Goal: Transaction & Acquisition: Purchase product/service

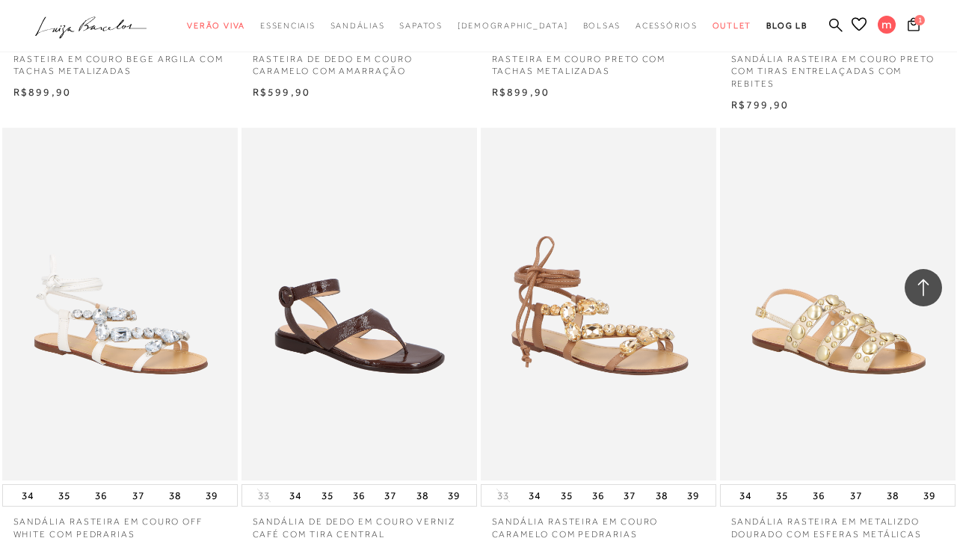
scroll to position [5435, 0]
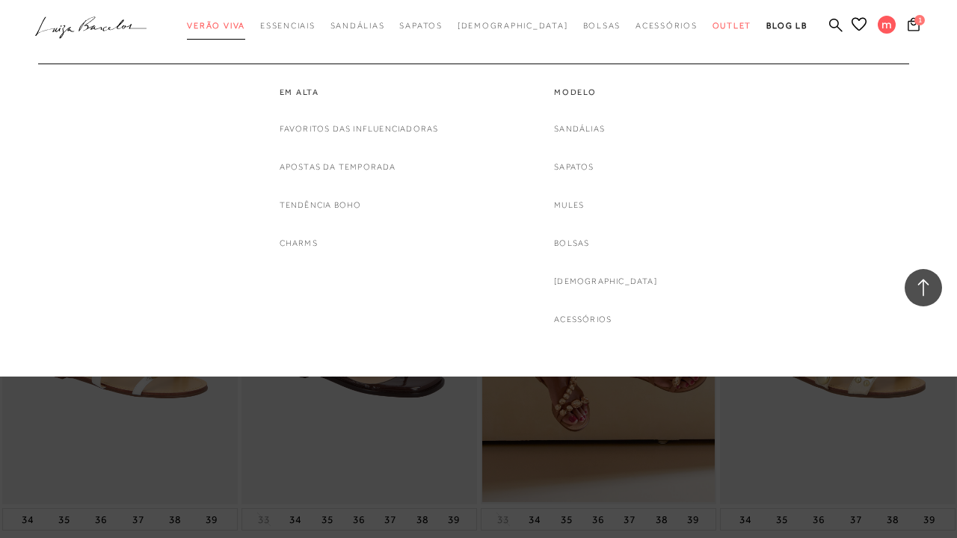
click at [245, 24] on span "Verão Viva" at bounding box center [216, 25] width 58 height 9
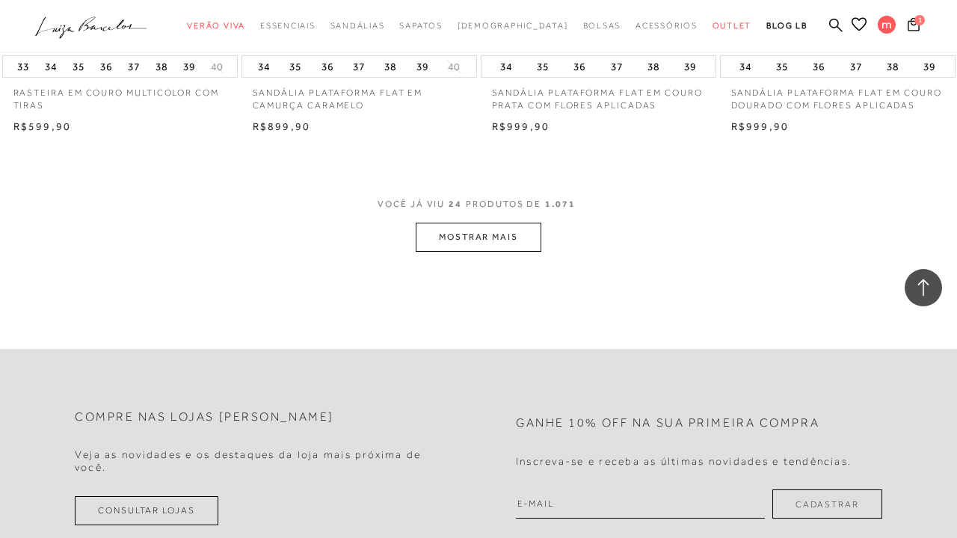
scroll to position [2665, 0]
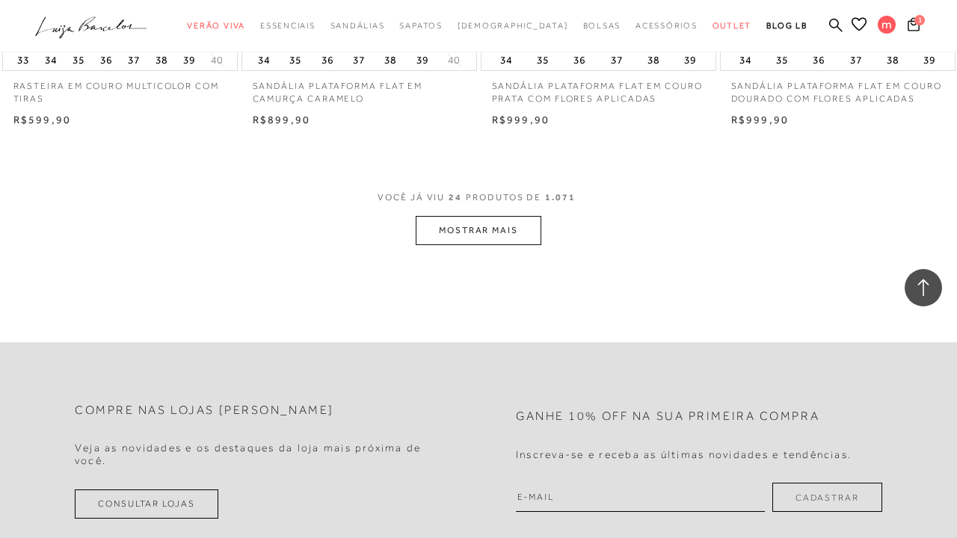
click at [540, 224] on button "MOSTRAR MAIS" at bounding box center [479, 230] width 126 height 29
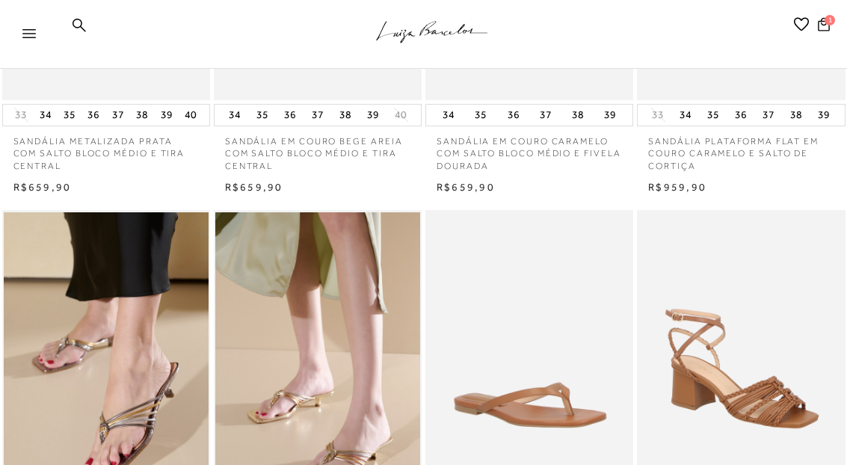
scroll to position [0, 0]
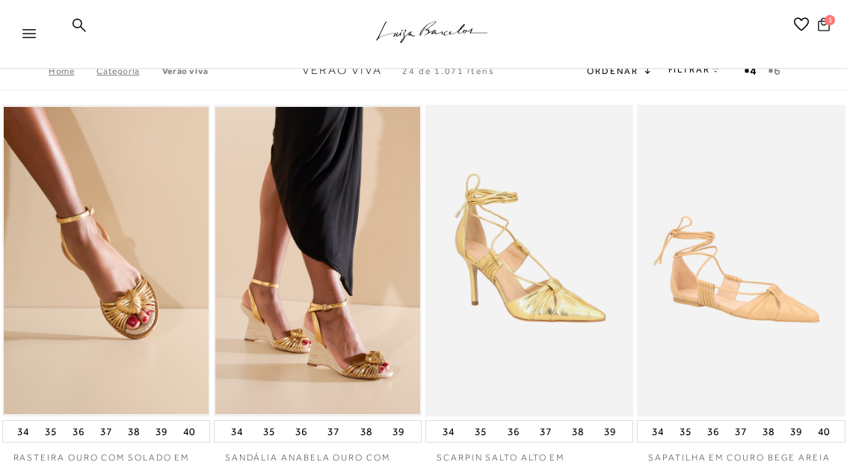
click at [818, 24] on icon at bounding box center [824, 24] width 12 height 14
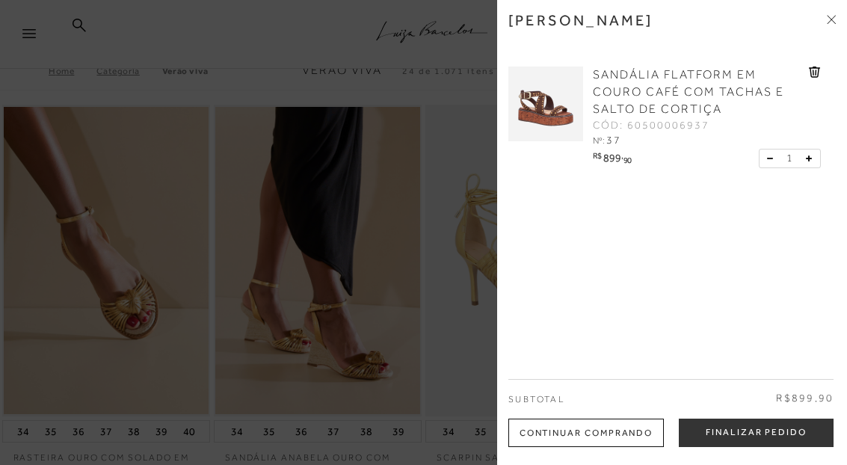
click at [540, 118] on img at bounding box center [545, 104] width 75 height 75
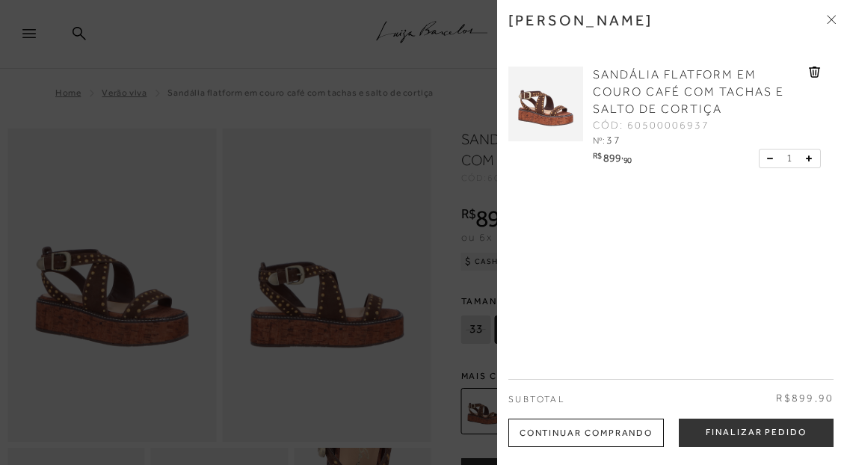
click at [832, 19] on icon at bounding box center [833, 17] width 4 height 4
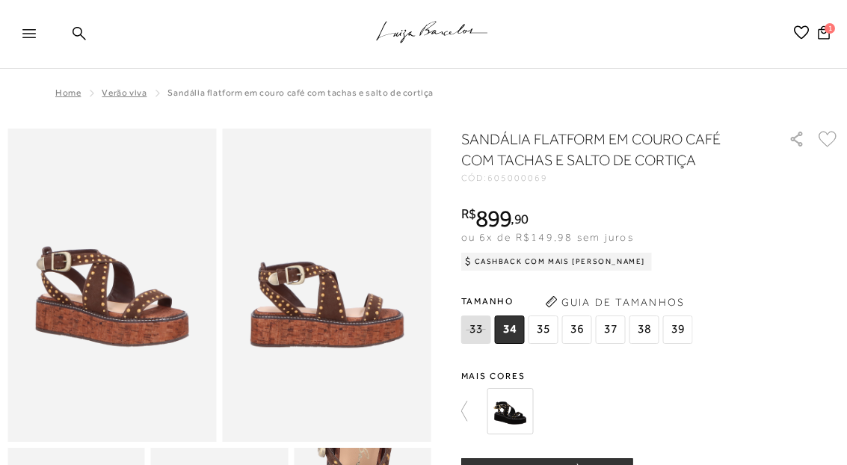
drag, startPoint x: 491, startPoint y: 262, endPoint x: 577, endPoint y: 272, distance: 86.5
click at [577, 273] on div "SANDÁLIA FLATFORM EM COURO CAFÉ COM TACHAS E SALTO DE CORTIÇA CÓD: 605000069 × …" at bounding box center [650, 461] width 379 height 665
click at [595, 212] on div "R$ 899 , 90" at bounding box center [556, 218] width 191 height 24
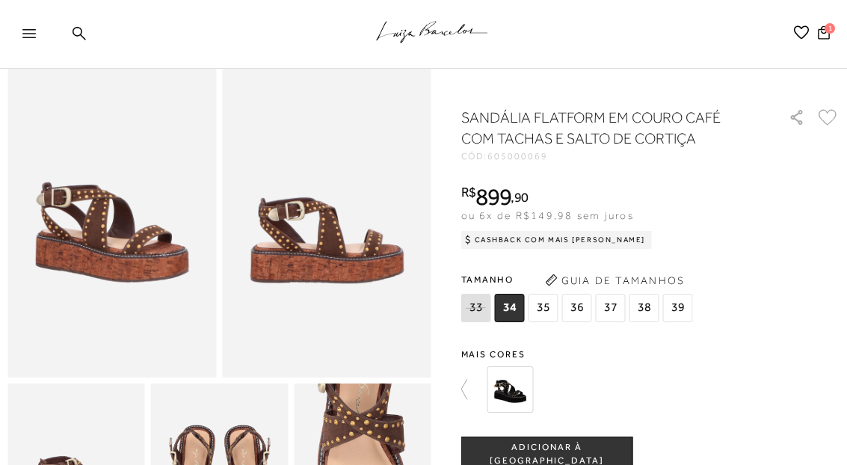
scroll to position [67, 0]
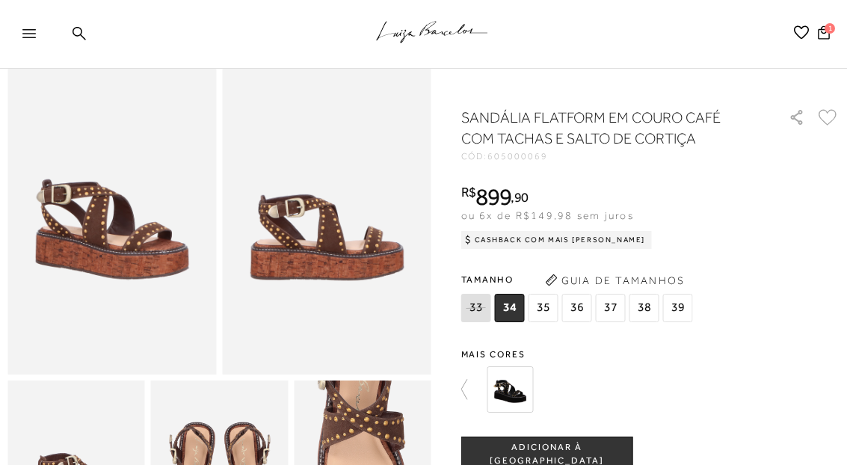
click at [792, 1] on div "Pesquisar m Minha Conta Meus Pedidos Lista de desejos Sair 1" at bounding box center [740, 34] width 188 height 69
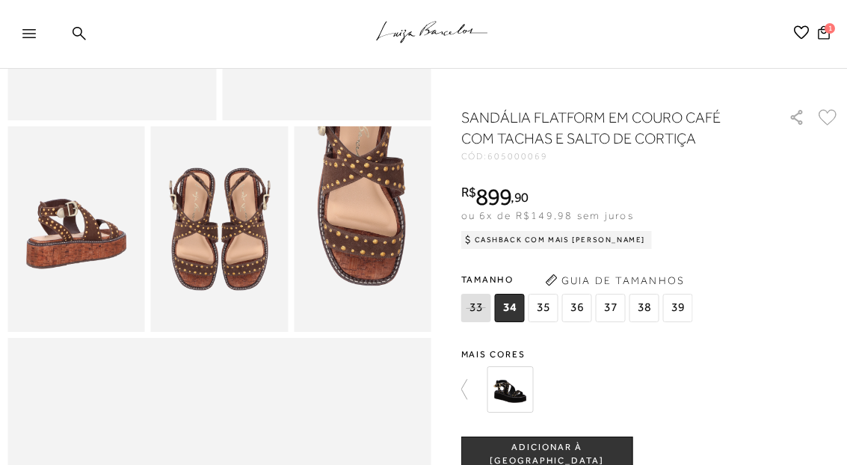
scroll to position [336, 0]
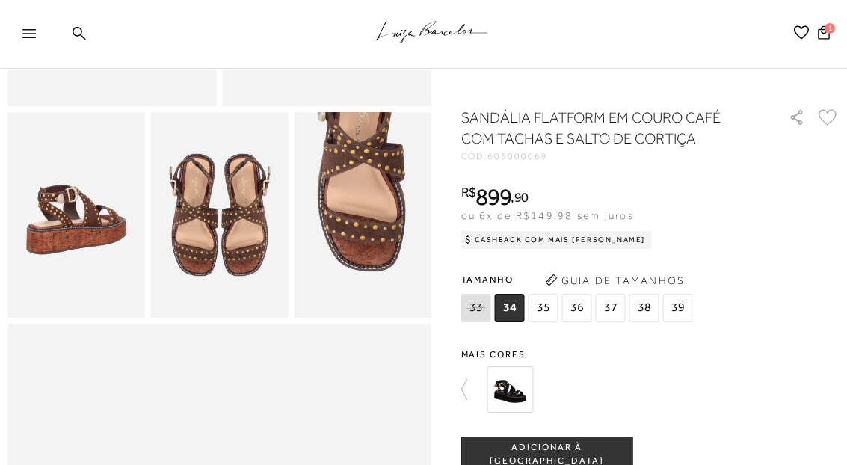
click at [614, 310] on span "37" at bounding box center [611, 308] width 30 height 28
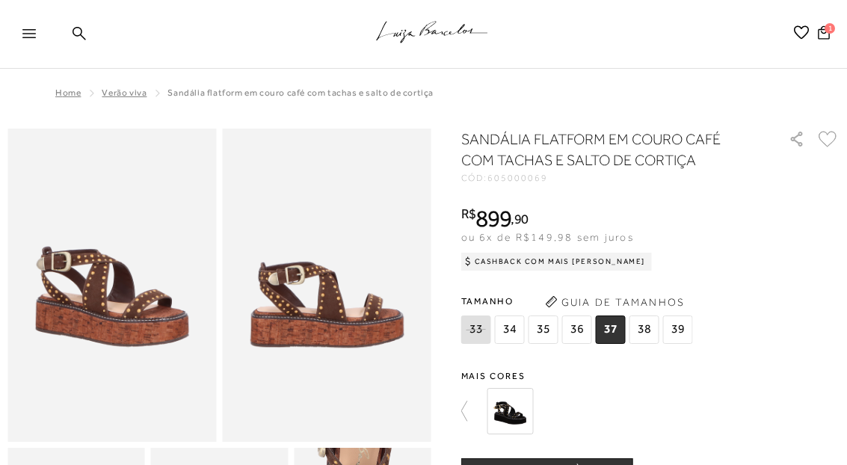
scroll to position [0, 0]
